Goal: Check status: Check status

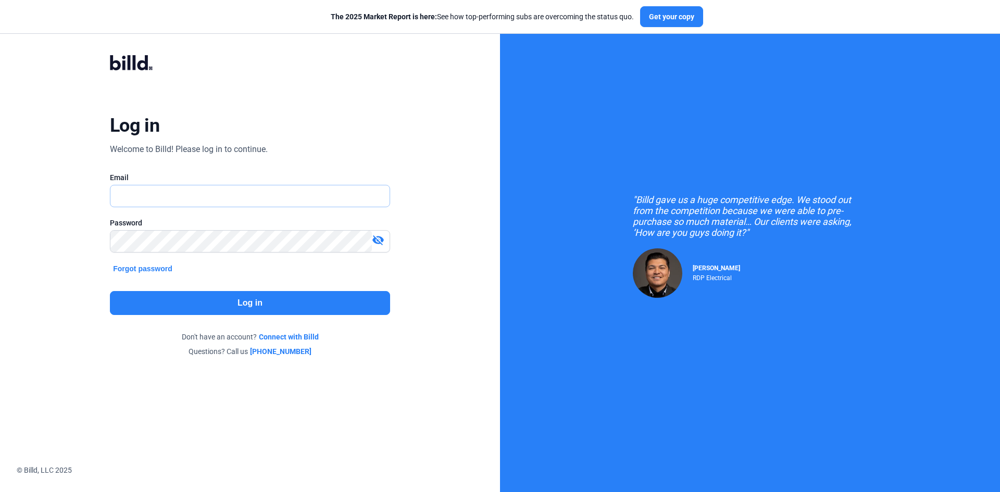
type input "[EMAIL_ADDRESS][DOMAIN_NAME]"
click at [258, 303] on button "Log in" at bounding box center [250, 303] width 280 height 24
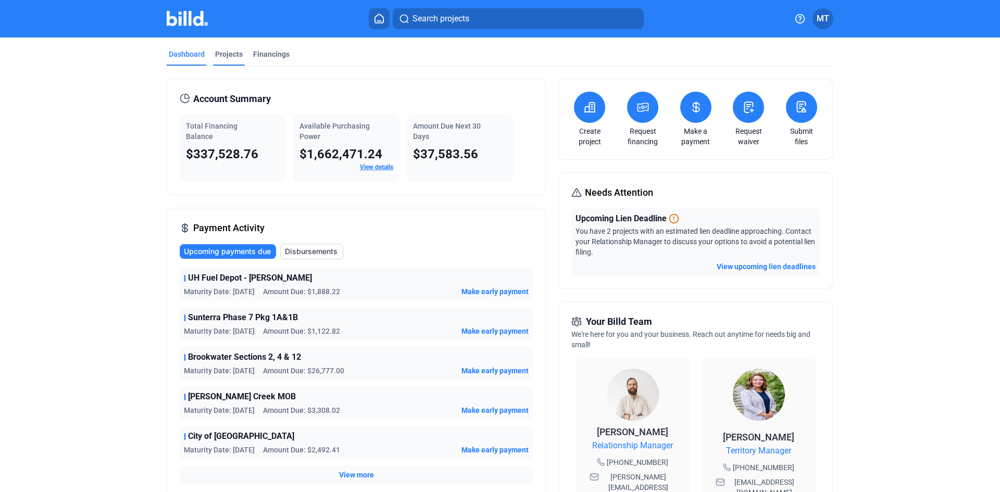
click at [232, 52] on div "Projects" at bounding box center [229, 54] width 28 height 10
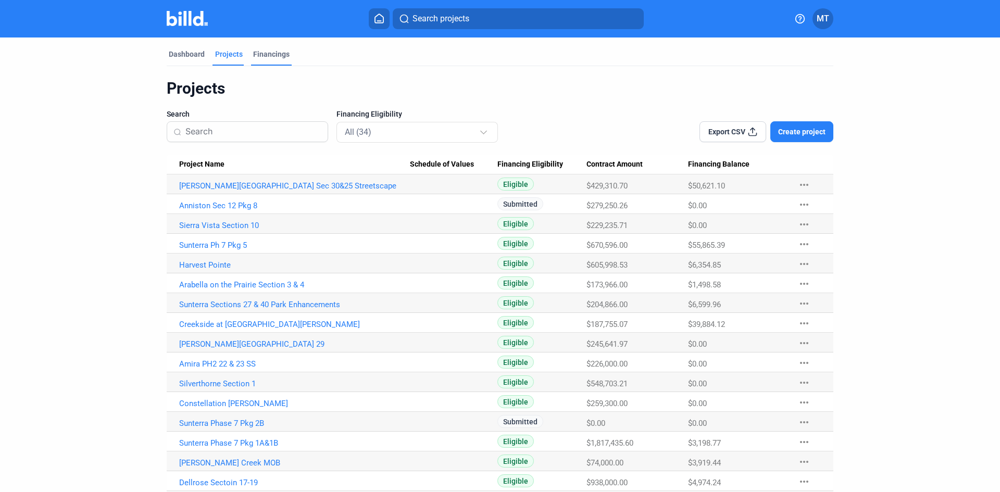
click at [271, 54] on div "Financings" at bounding box center [271, 54] width 36 height 10
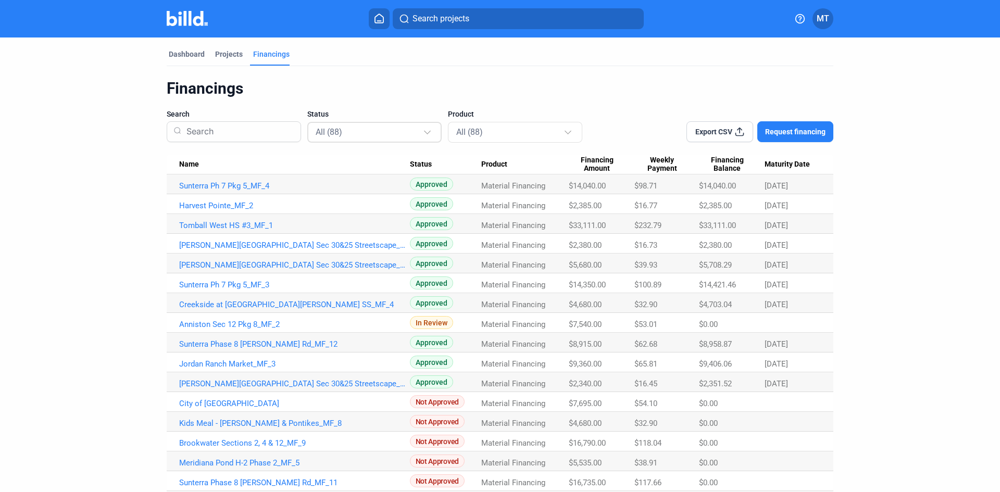
click at [404, 131] on div "All (88)" at bounding box center [369, 132] width 107 height 14
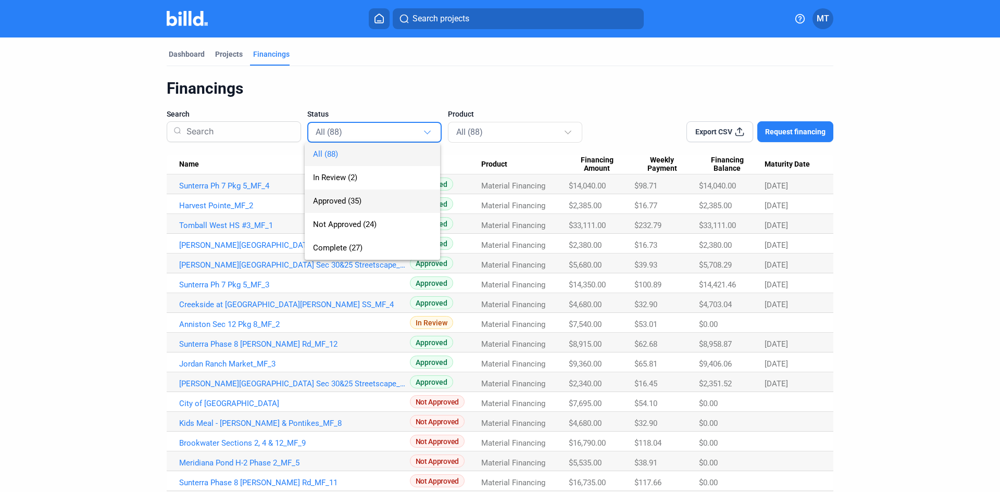
click at [371, 205] on span "Approved (35)" at bounding box center [372, 201] width 119 height 23
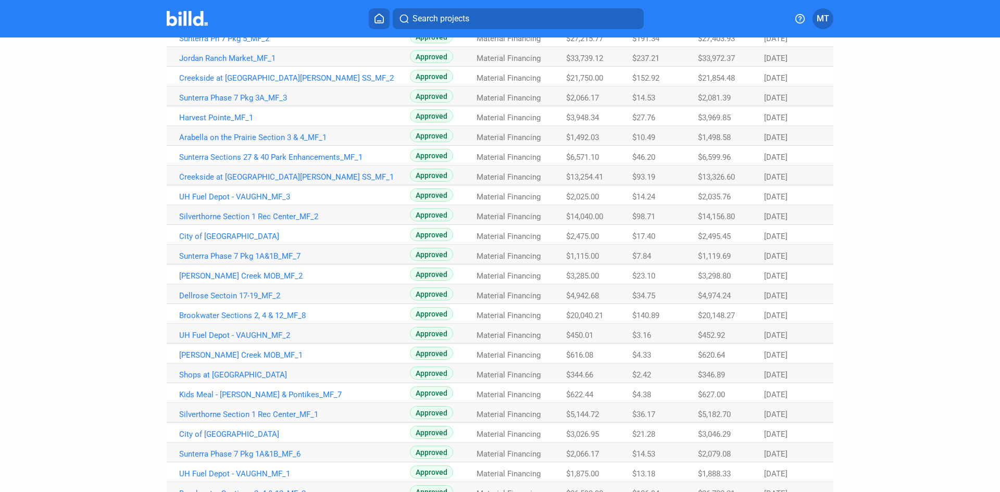
scroll to position [401, 0]
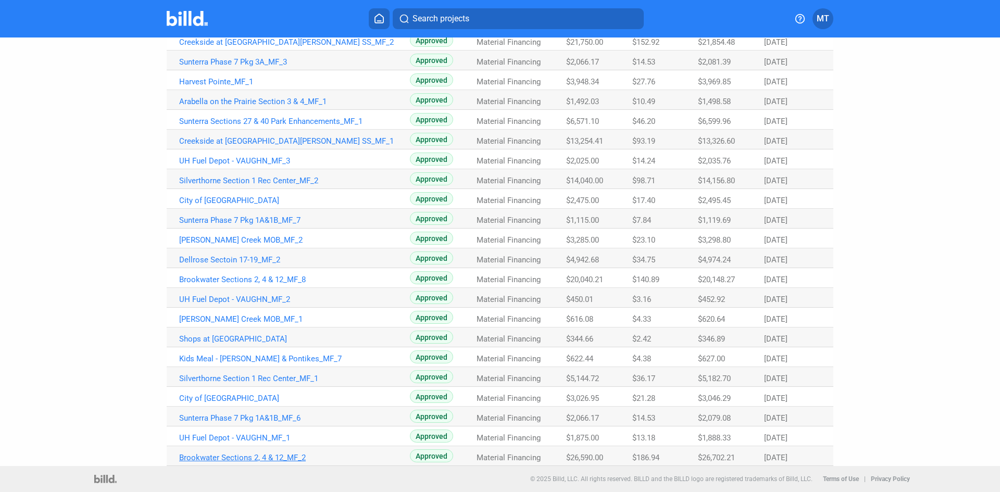
click at [222, 458] on link "Brookwater Sections 2, 4 & 12_MF_2" at bounding box center [294, 457] width 231 height 9
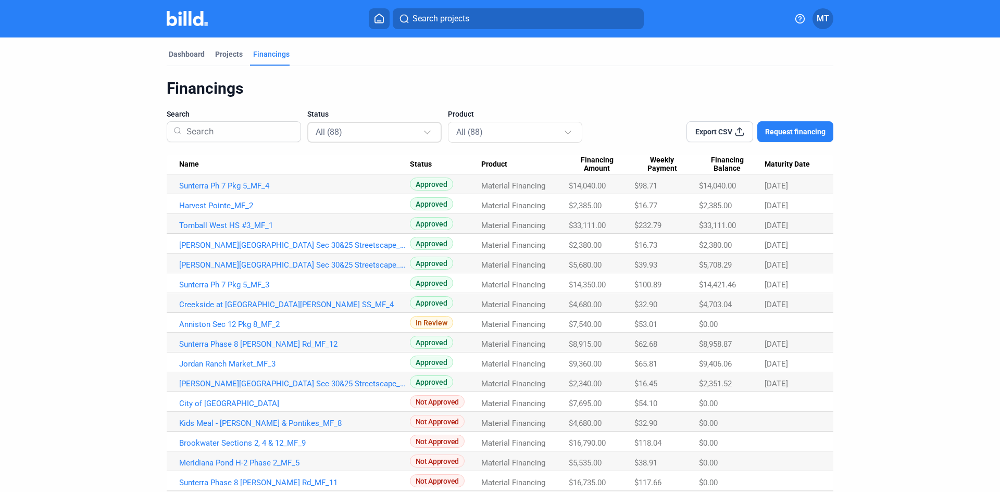
click at [418, 135] on div "All (88)" at bounding box center [369, 132] width 107 height 14
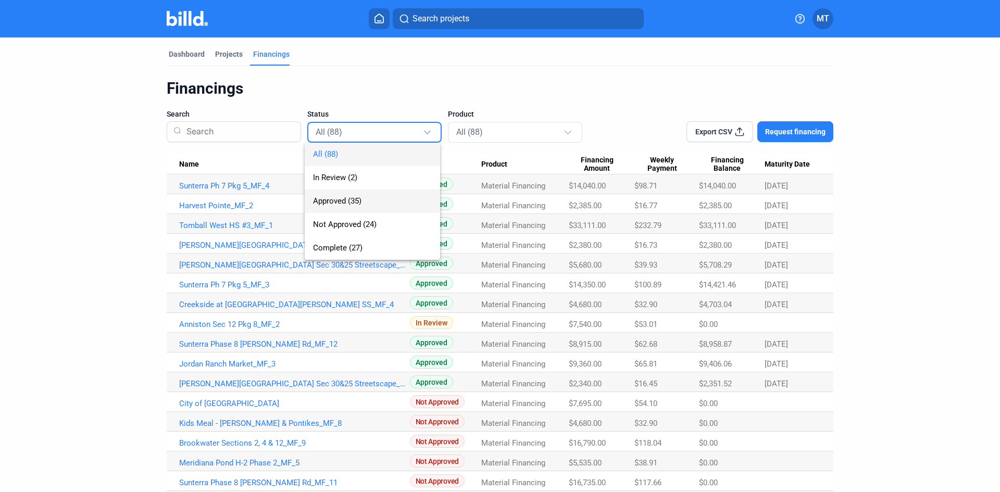
click at [391, 205] on span "Approved (35)" at bounding box center [372, 201] width 119 height 23
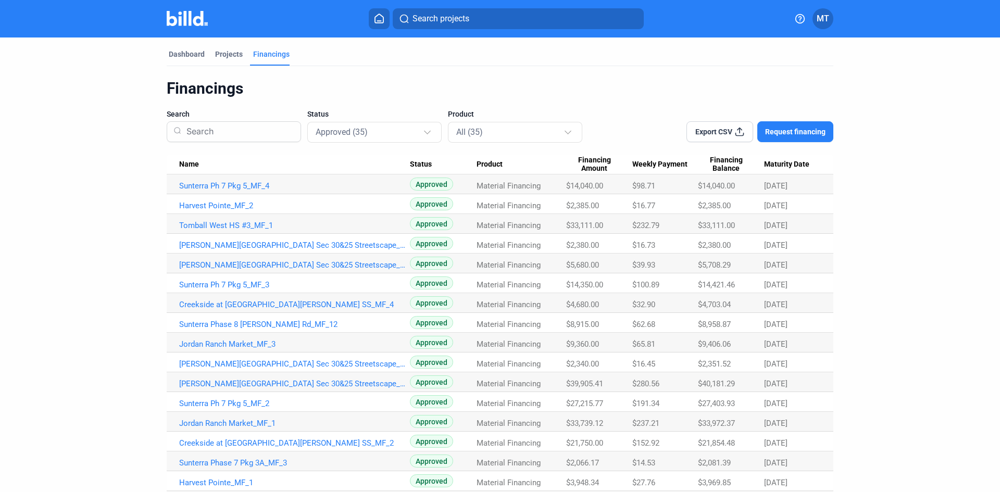
click at [913, 260] on dashboard "Dashboard Projects Financings Financings Search Status Approved (35) Product Al…" at bounding box center [500, 453] width 900 height 830
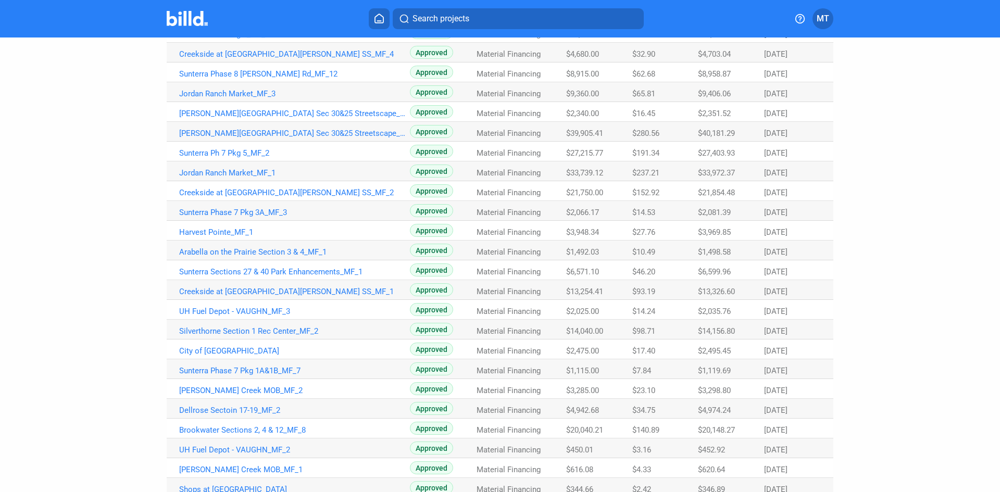
scroll to position [260, 0]
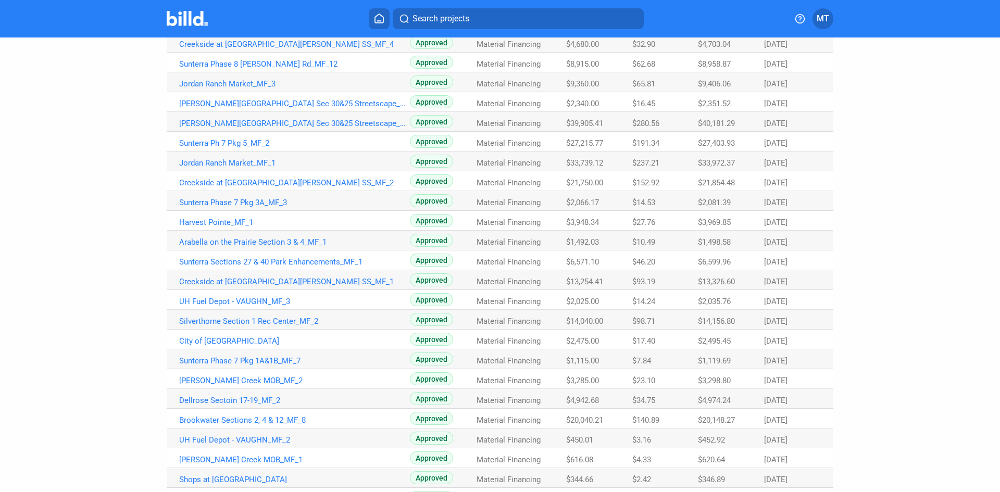
drag, startPoint x: 920, startPoint y: 308, endPoint x: 811, endPoint y: 330, distance: 111.1
click at [920, 308] on dashboard "Dashboard Projects Financings Financings Search Status Approved (35) Product Al…" at bounding box center [500, 192] width 900 height 830
click at [884, 319] on dashboard "Dashboard Projects Financings Financings Search Status Approved (35) Product Al…" at bounding box center [500, 192] width 900 height 830
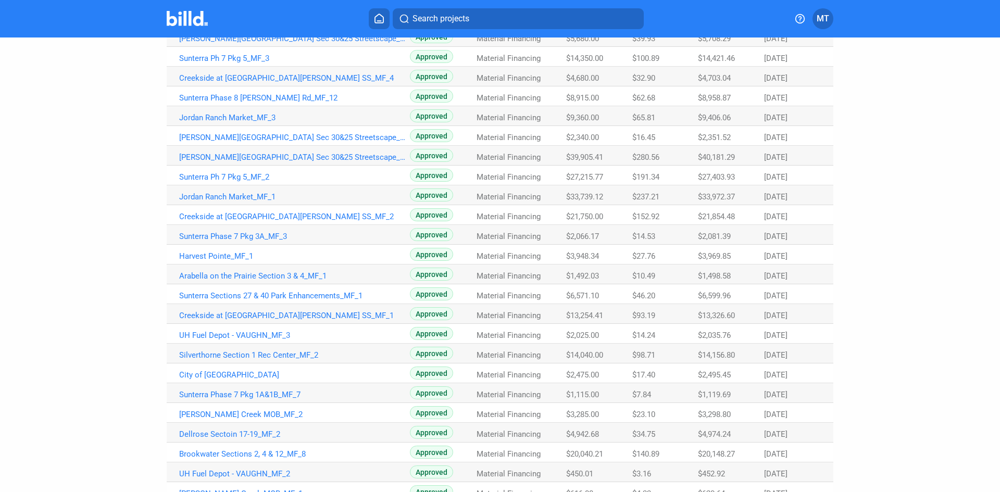
scroll to position [245, 0]
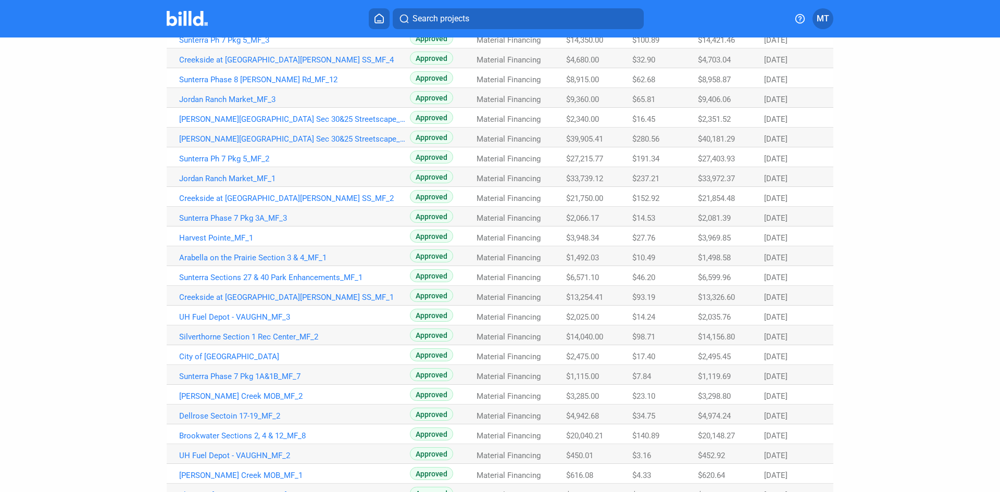
drag, startPoint x: 130, startPoint y: 209, endPoint x: 135, endPoint y: 206, distance: 5.6
click at [130, 209] on dashboard "Dashboard Projects Financings Financings Search Status Approved (35) Product Al…" at bounding box center [500, 208] width 900 height 830
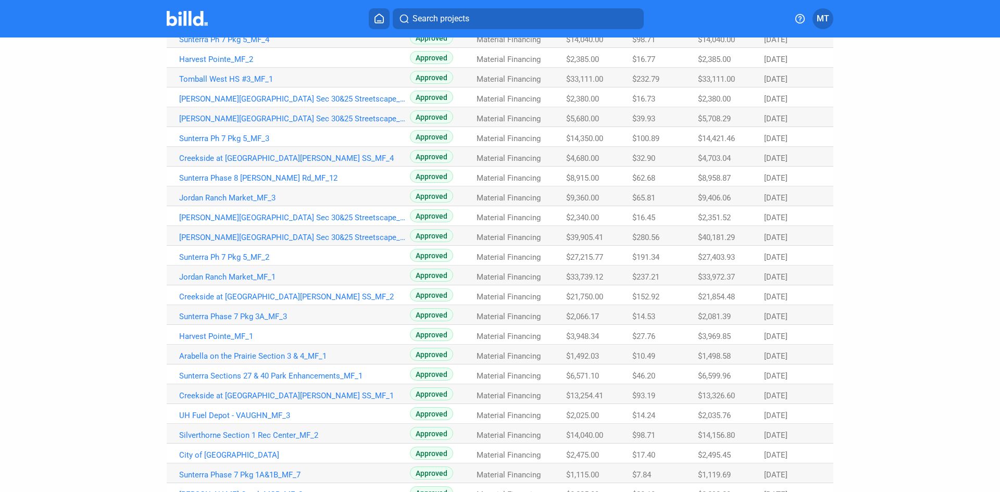
scroll to position [89, 0]
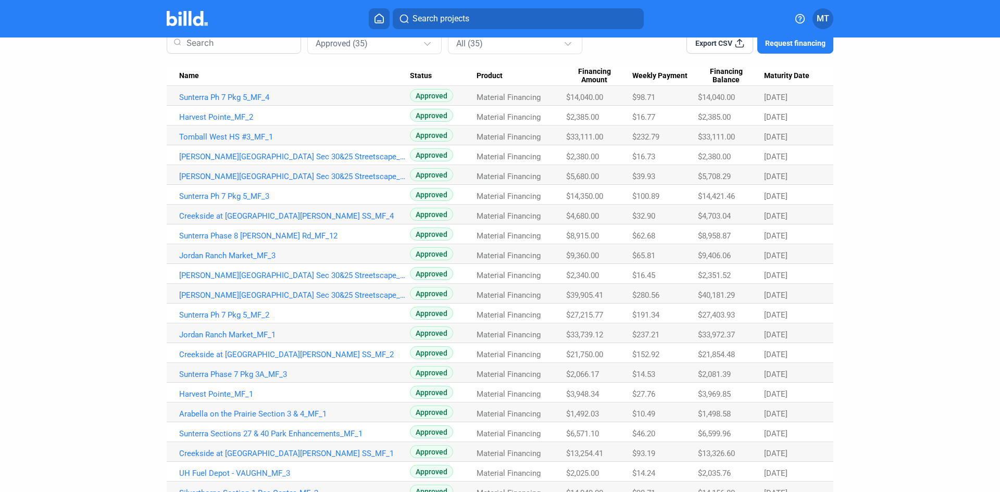
click at [116, 311] on dashboard "Dashboard Projects Financings Financings Search Status Approved (35) Product Al…" at bounding box center [500, 364] width 900 height 830
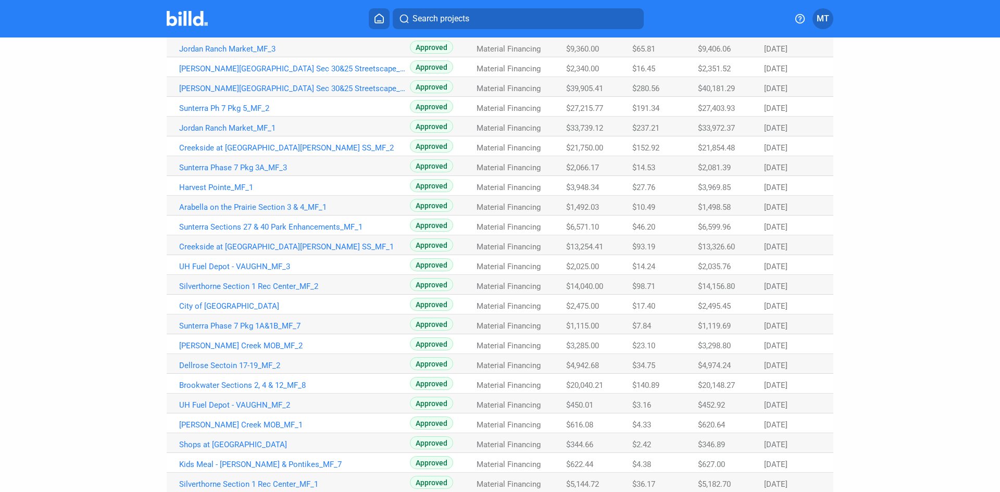
scroll to position [298, 0]
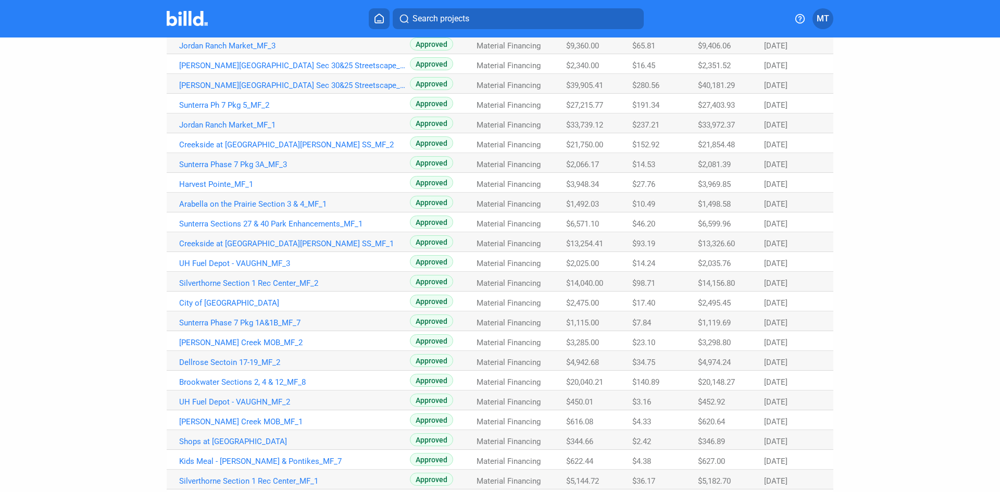
click at [993, 331] on div "Dashboard Projects Financings Financings Search Status Approved (35) Product Al…" at bounding box center [500, 154] width 1000 height 830
click at [93, 282] on dashboard "Dashboard Projects Financings Financings Search Status Approved (35) Product Al…" at bounding box center [500, 154] width 900 height 830
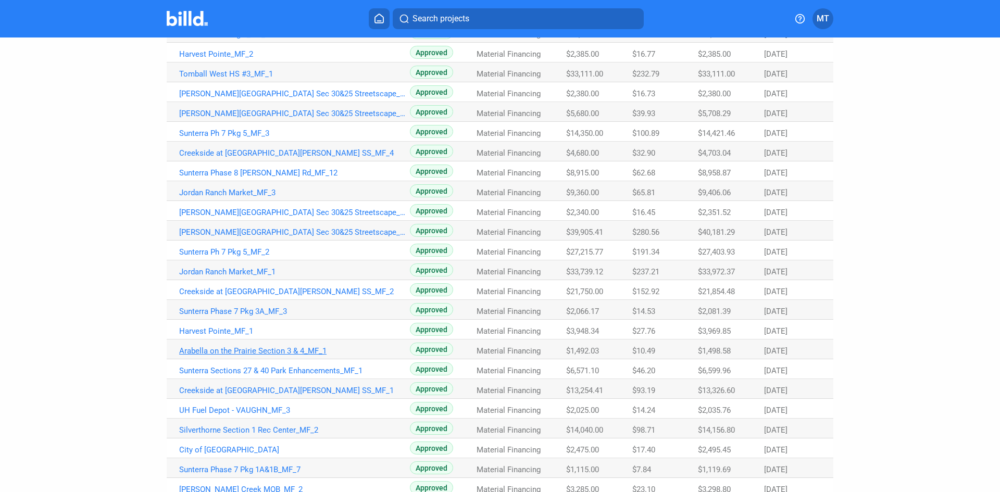
scroll to position [401, 0]
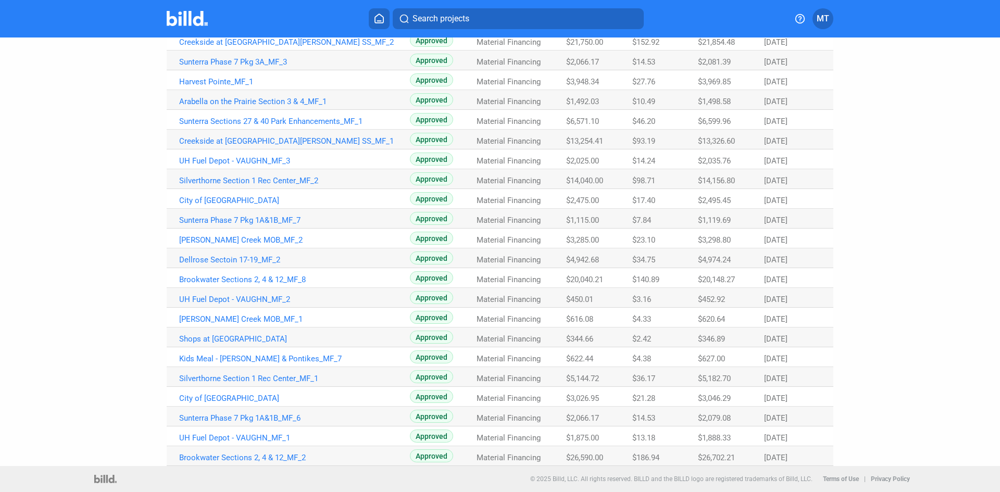
click at [184, 24] on img at bounding box center [187, 18] width 41 height 15
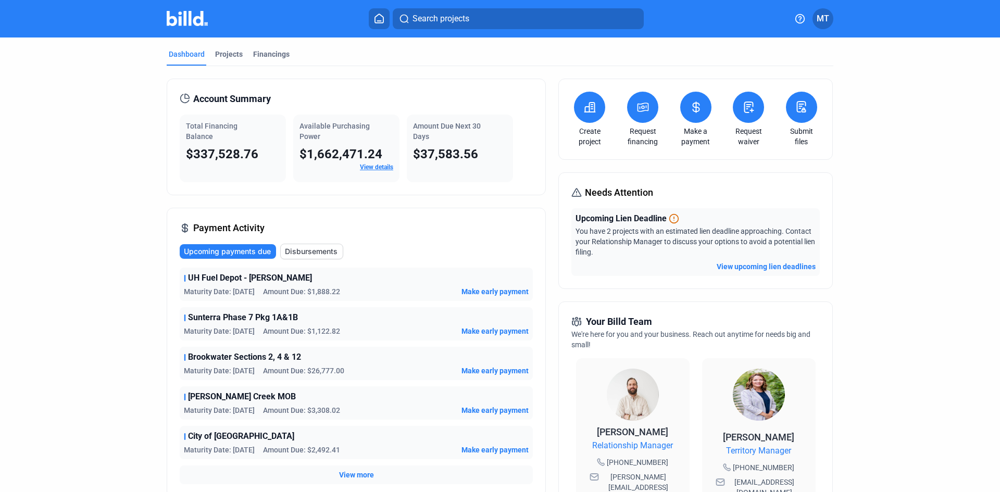
click at [744, 264] on button "View upcoming lien deadlines" at bounding box center [766, 266] width 99 height 10
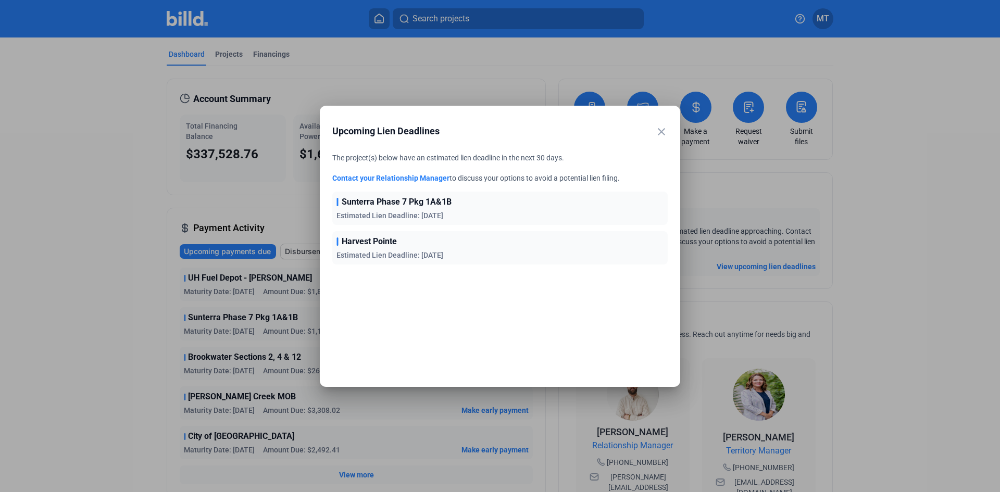
click at [665, 132] on mat-icon "close" at bounding box center [661, 132] width 13 height 13
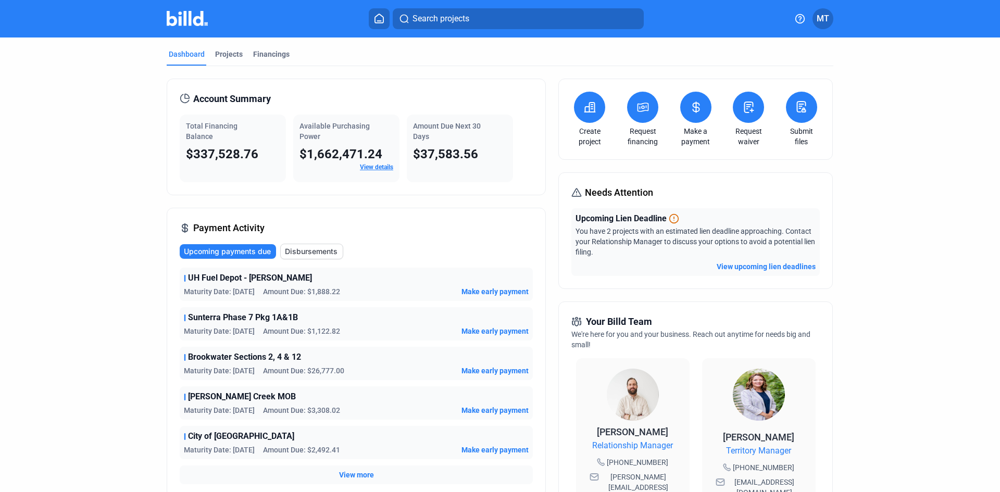
click at [738, 267] on button "View upcoming lien deadlines" at bounding box center [766, 266] width 99 height 10
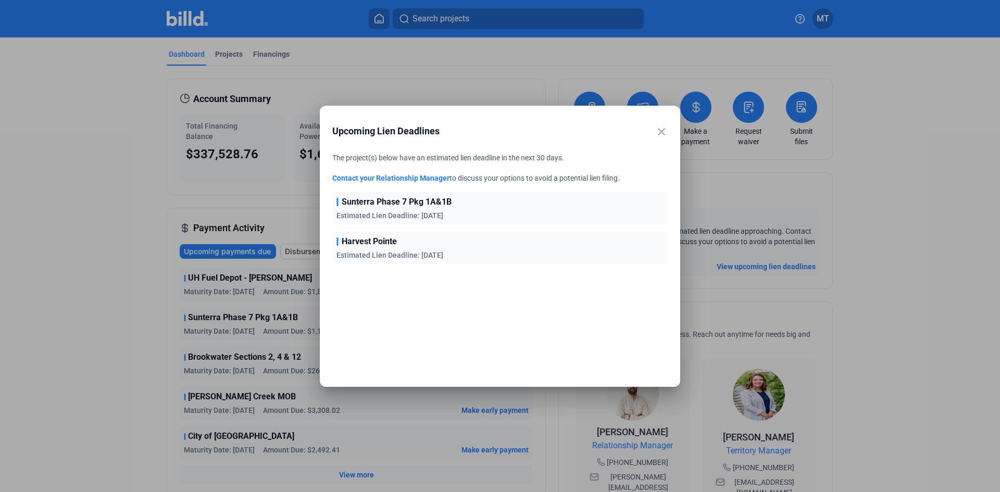
click at [662, 129] on mat-icon "close" at bounding box center [661, 132] width 13 height 13
